Goal: Information Seeking & Learning: Learn about a topic

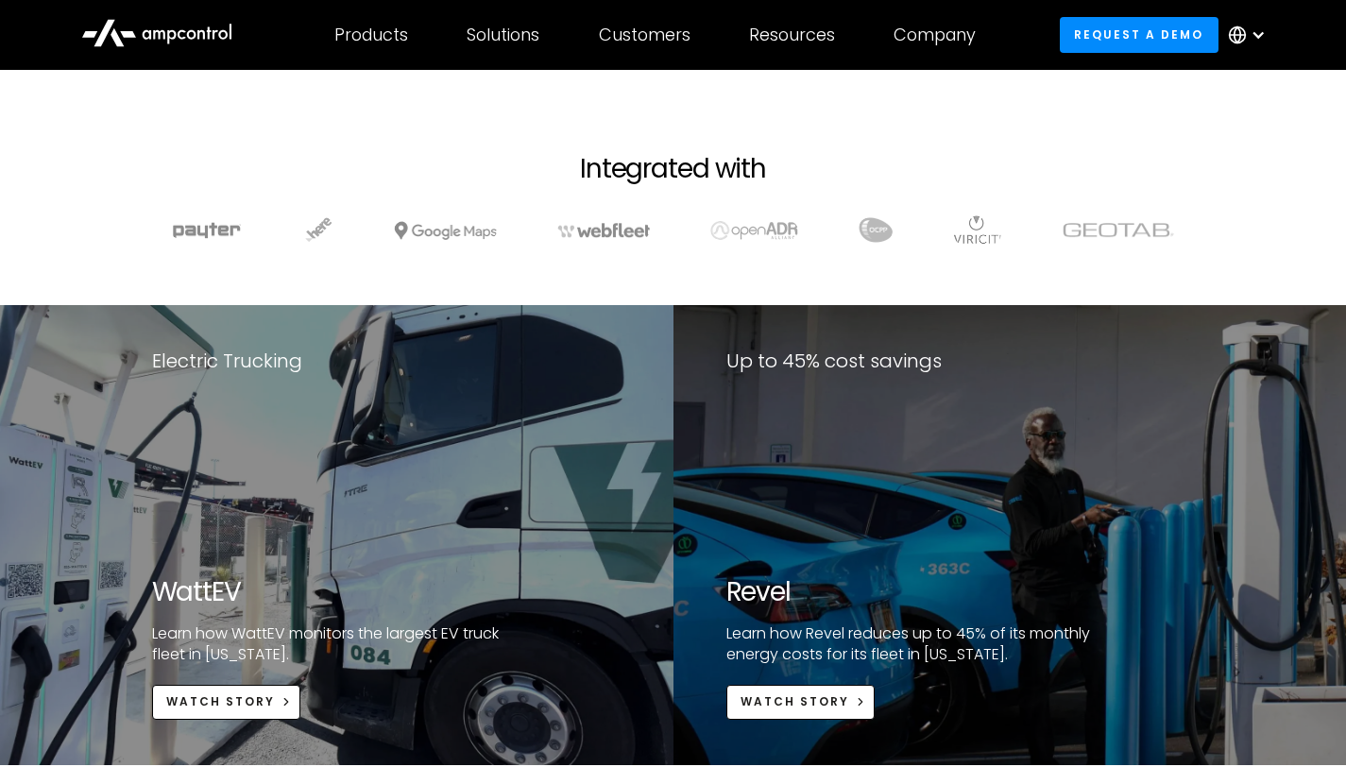
scroll to position [3616, 0]
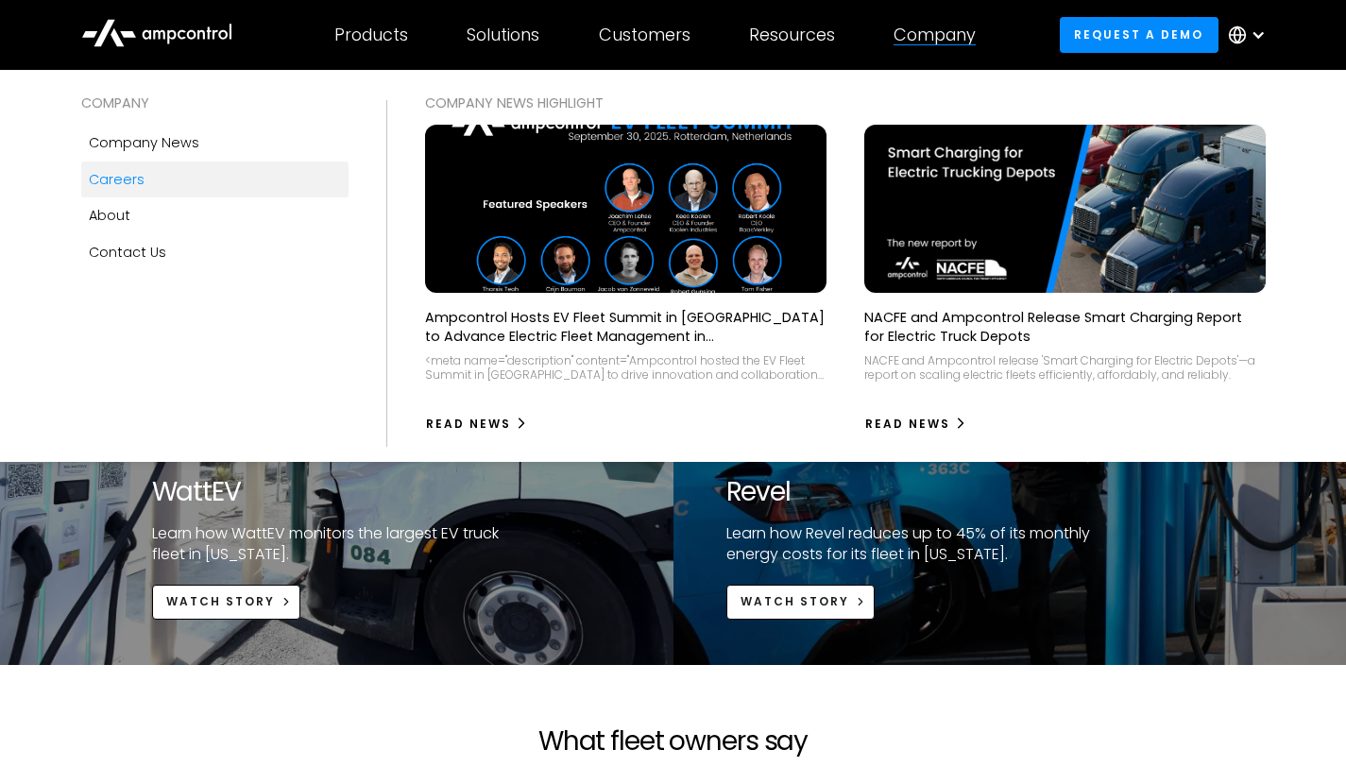
click at [132, 178] on div "Careers" at bounding box center [117, 179] width 56 height 21
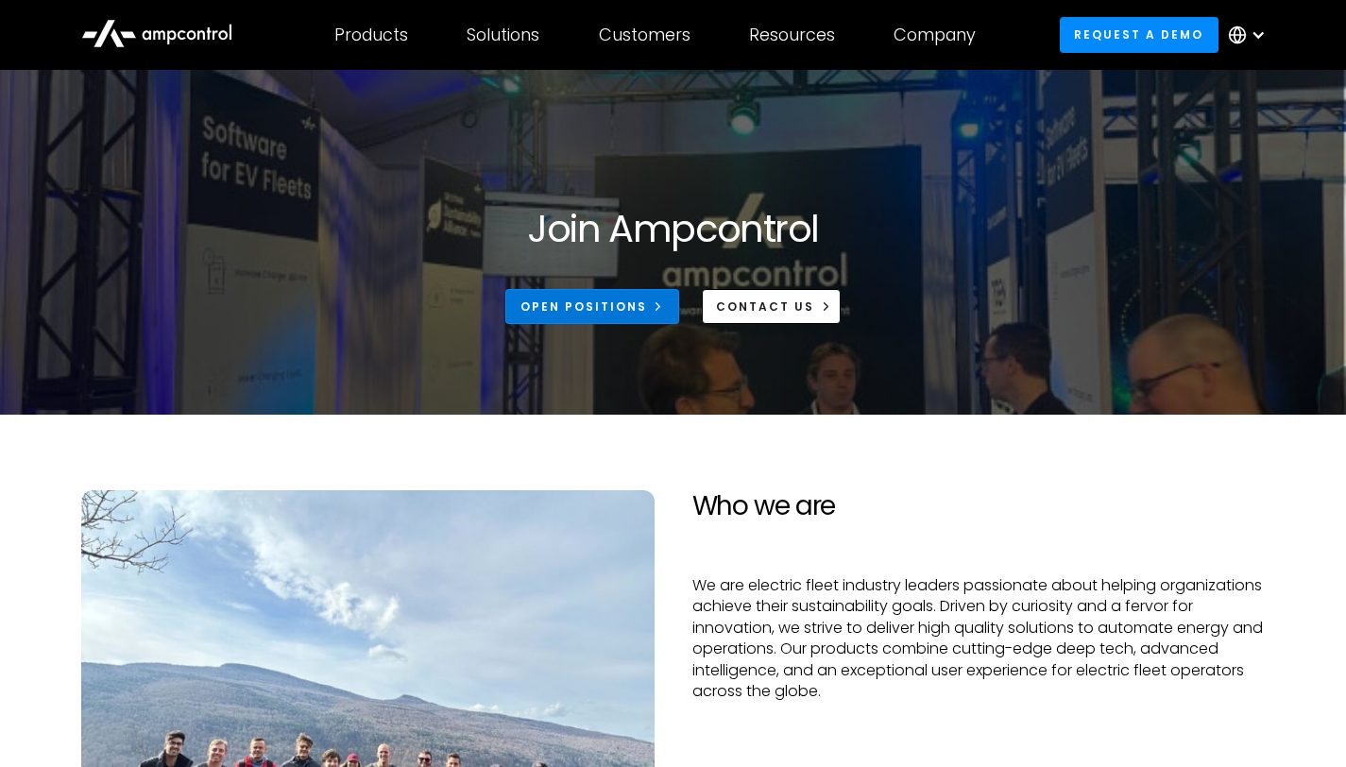
click at [655, 313] on icon at bounding box center [657, 305] width 13 height 13
